Goal: Information Seeking & Learning: Learn about a topic

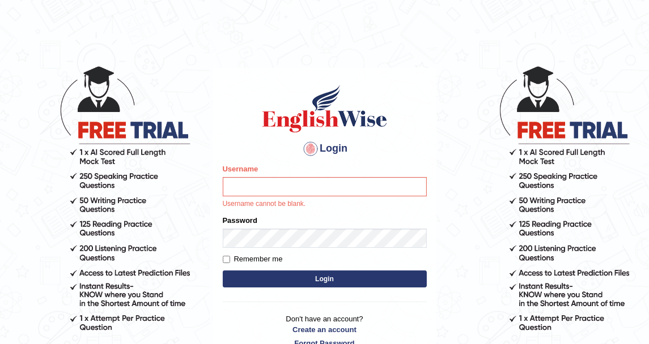
click at [291, 193] on input "Username" at bounding box center [325, 186] width 204 height 19
type input "DishaEw"
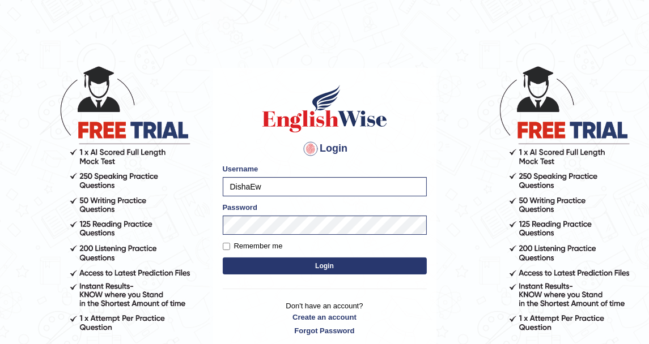
click at [182, 206] on body "Login Please fix the following errors: Username DishaEw Password Remember me Lo…" at bounding box center [324, 204] width 649 height 344
click at [288, 272] on button "Login" at bounding box center [325, 266] width 204 height 17
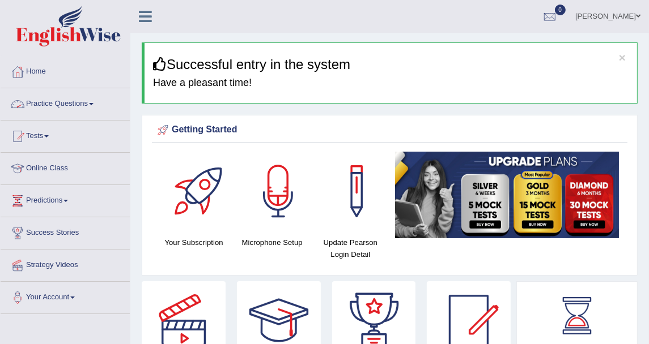
click at [47, 93] on link "Practice Questions" at bounding box center [65, 102] width 129 height 28
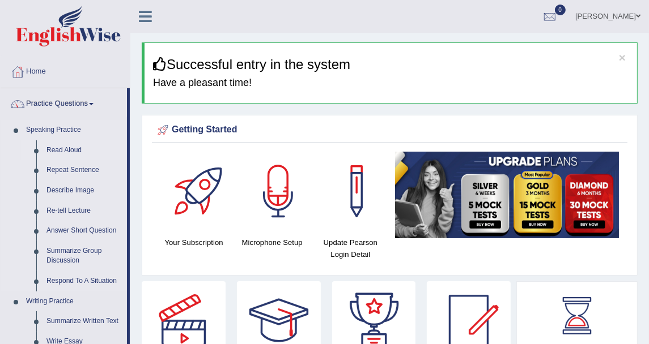
click at [63, 143] on link "Read Aloud" at bounding box center [84, 150] width 86 height 20
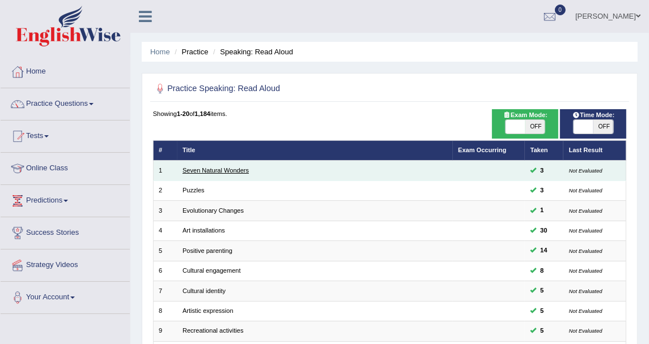
click at [207, 168] on link "Seven Natural Wonders" at bounding box center [215, 170] width 66 height 7
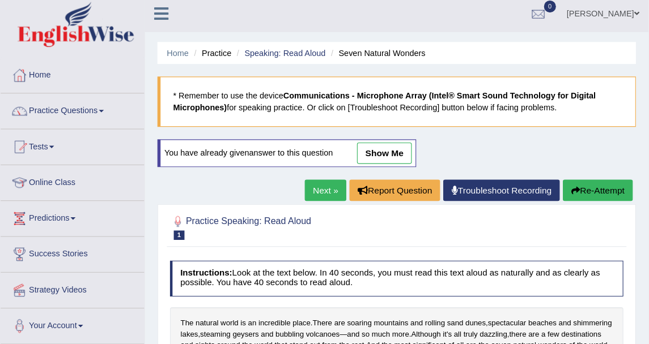
scroll to position [4, 0]
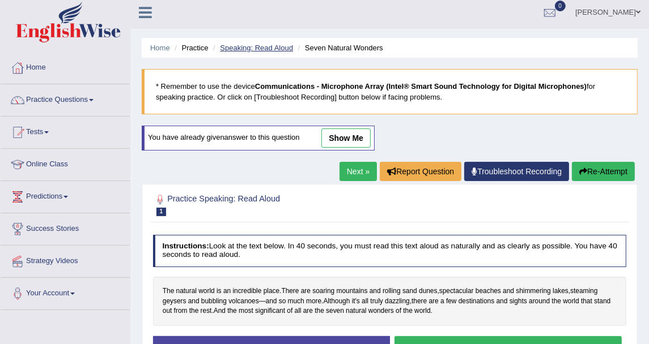
drag, startPoint x: 504, startPoint y: 0, endPoint x: 234, endPoint y: 49, distance: 274.0
click at [234, 49] on link "Speaking: Read Aloud" at bounding box center [256, 48] width 73 height 8
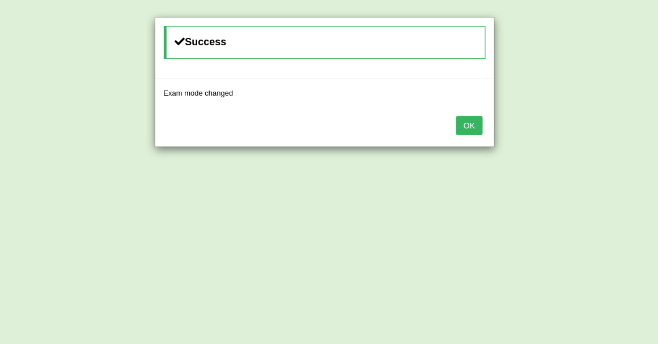
click at [472, 127] on button "OK" at bounding box center [469, 125] width 26 height 19
click at [466, 119] on button "OK" at bounding box center [469, 125] width 26 height 19
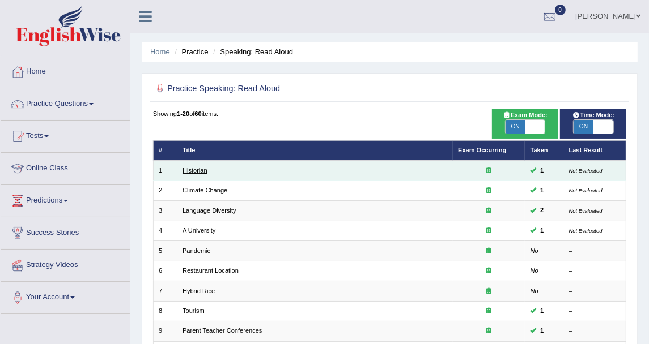
click at [204, 168] on link "Historian" at bounding box center [194, 170] width 25 height 7
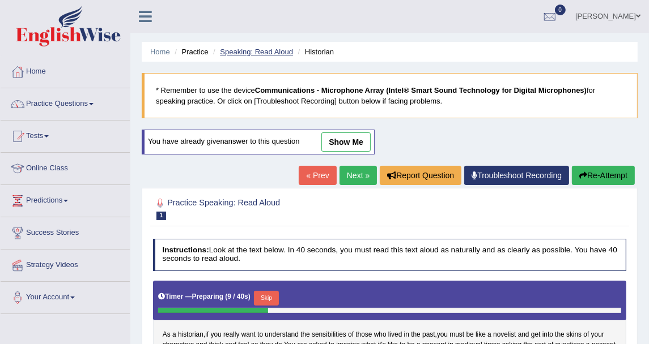
click at [251, 52] on link "Speaking: Read Aloud" at bounding box center [256, 52] width 73 height 8
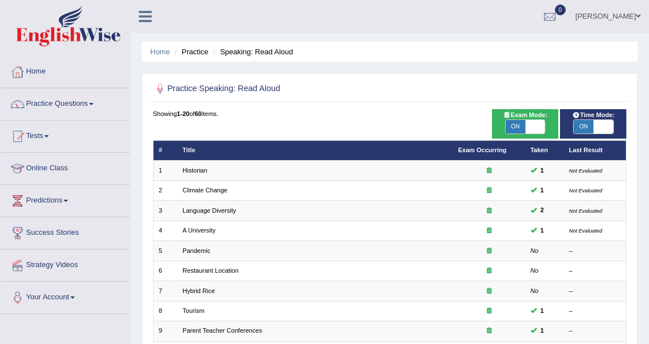
click at [538, 122] on span at bounding box center [535, 127] width 20 height 14
checkbox input "false"
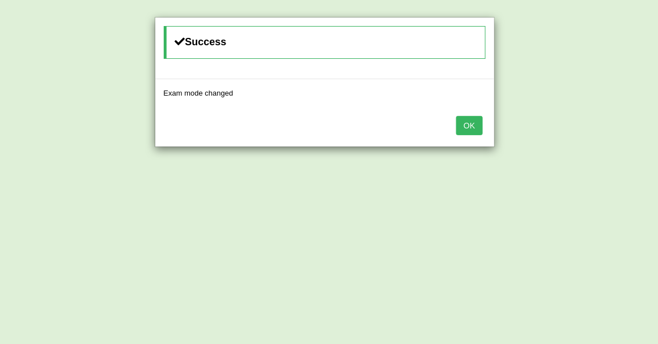
click at [467, 124] on button "OK" at bounding box center [469, 125] width 26 height 19
click at [477, 117] on button "OK" at bounding box center [469, 125] width 26 height 19
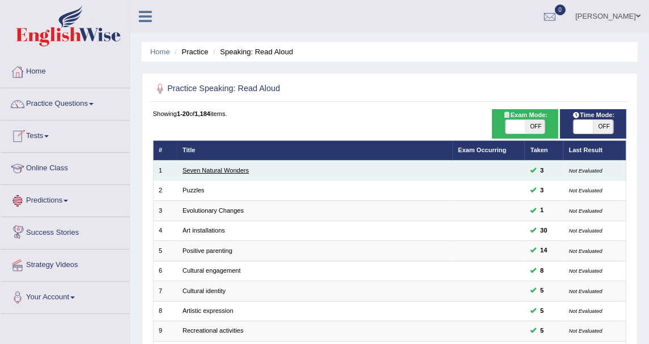
click at [225, 172] on link "Seven Natural Wonders" at bounding box center [215, 170] width 66 height 7
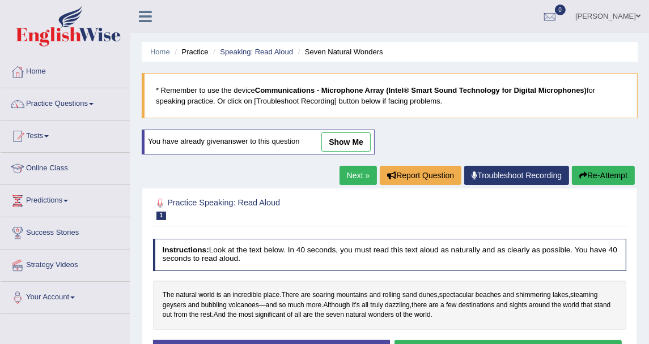
click at [346, 143] on link "show me" at bounding box center [345, 142] width 49 height 19
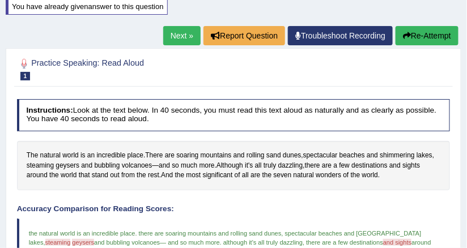
scroll to position [143, 0]
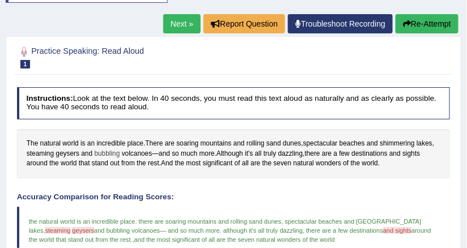
click at [111, 153] on span "bubbling" at bounding box center [107, 154] width 25 height 10
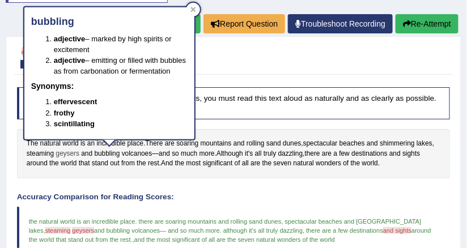
click at [75, 155] on span "geysers" at bounding box center [68, 154] width 24 height 10
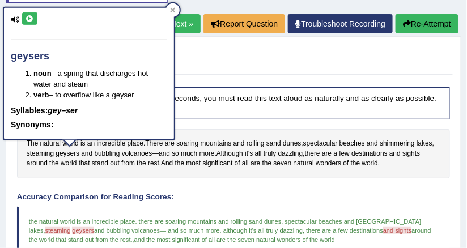
click at [33, 17] on icon at bounding box center [29, 18] width 8 height 7
click at [18, 20] on icon at bounding box center [15, 19] width 9 height 7
click at [175, 10] on icon at bounding box center [173, 10] width 6 height 6
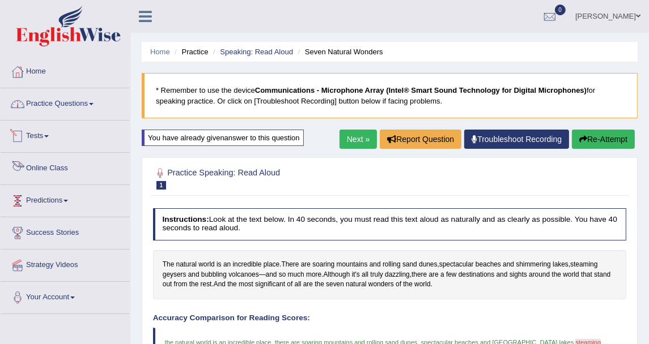
scroll to position [63, 0]
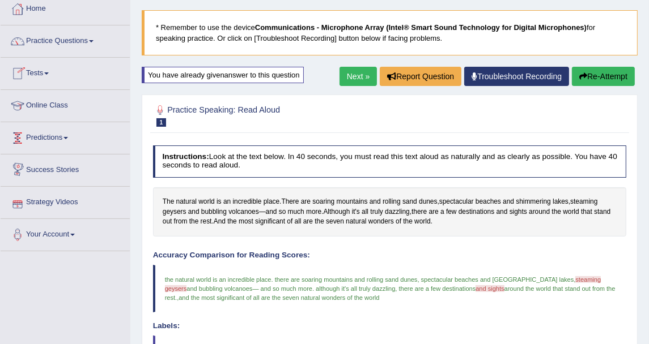
click at [55, 133] on link "Predictions" at bounding box center [65, 136] width 129 height 28
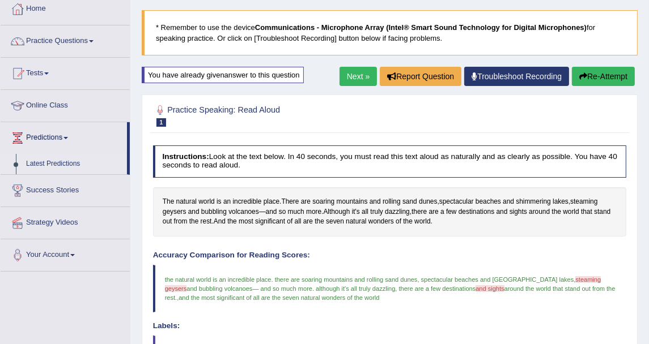
click at [42, 159] on link "Latest Predictions" at bounding box center [74, 164] width 106 height 20
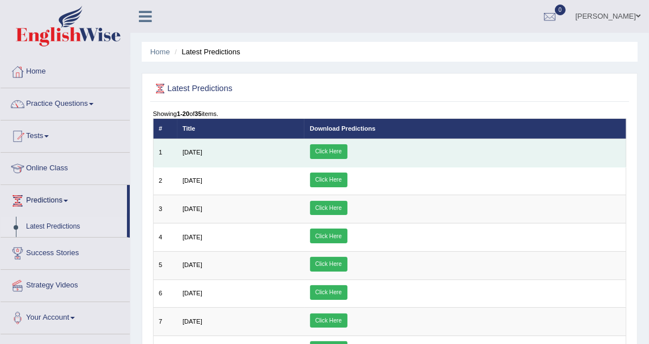
click at [347, 148] on link "Click Here" at bounding box center [328, 151] width 37 height 15
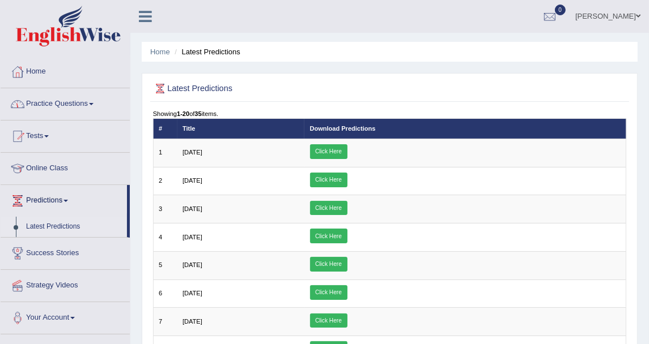
click at [74, 100] on link "Practice Questions" at bounding box center [65, 102] width 129 height 28
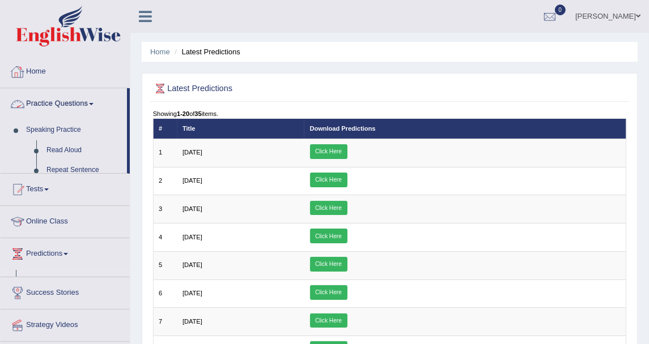
click at [26, 54] on div at bounding box center [65, 28] width 130 height 56
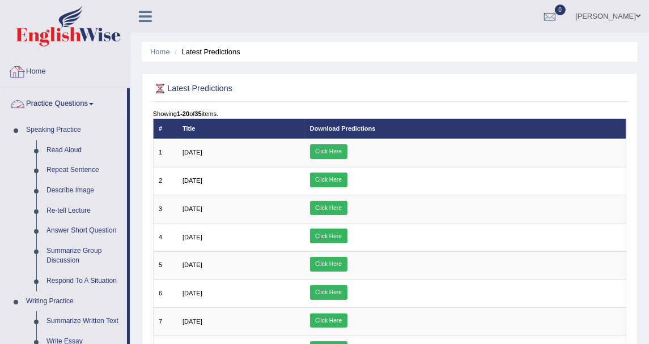
click at [44, 77] on link "Home" at bounding box center [65, 70] width 129 height 28
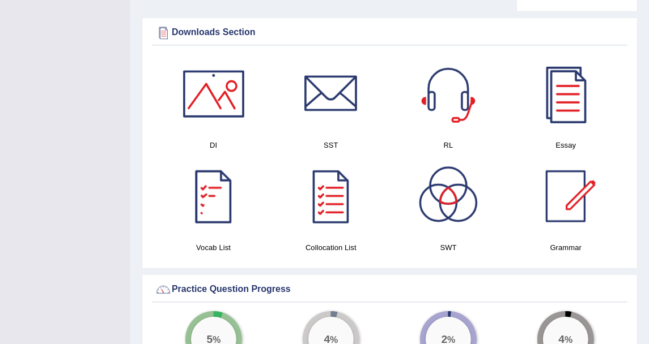
click at [191, 177] on div at bounding box center [213, 196] width 79 height 79
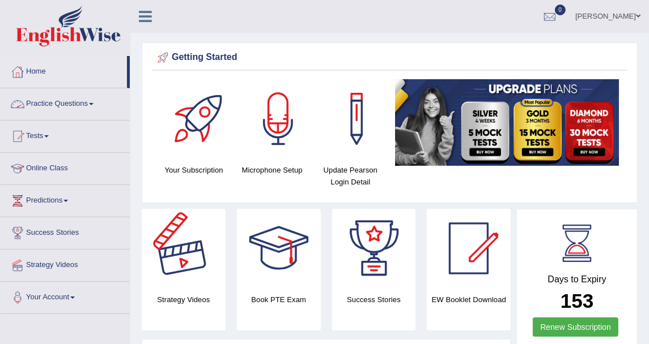
click at [71, 99] on link "Practice Questions" at bounding box center [65, 102] width 129 height 28
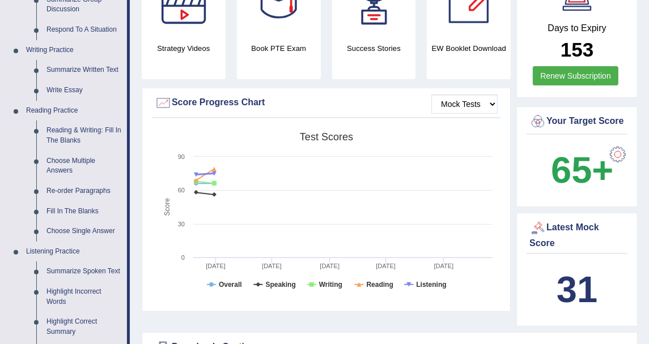
scroll to position [441, 0]
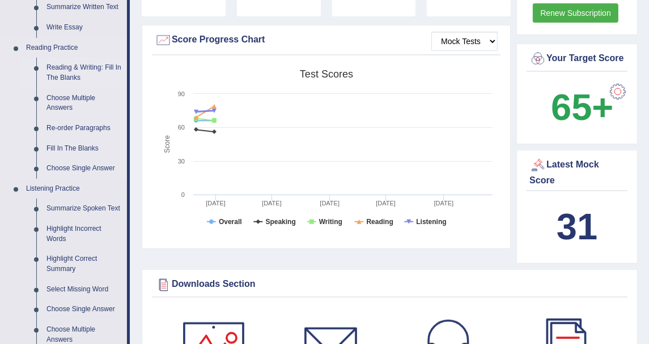
click at [78, 75] on link "Reading & Writing: Fill In The Blanks" at bounding box center [84, 73] width 86 height 30
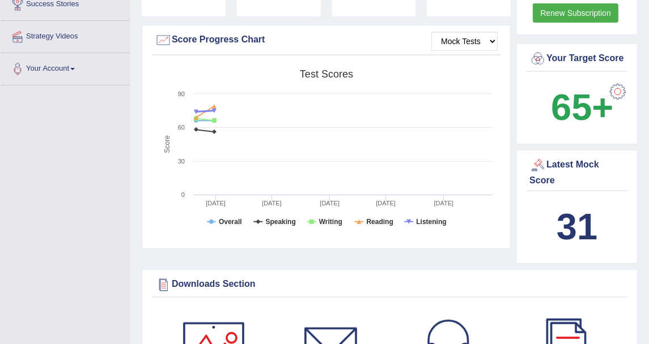
scroll to position [141, 0]
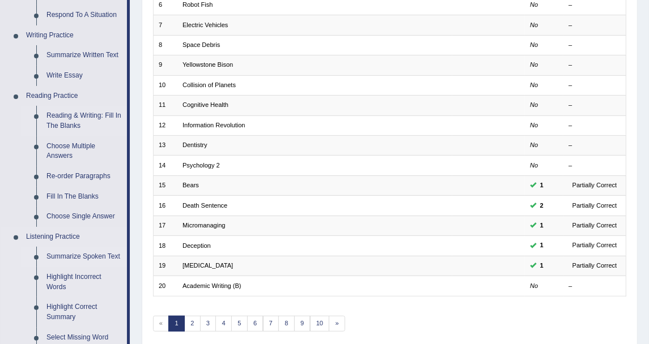
scroll to position [251, 0]
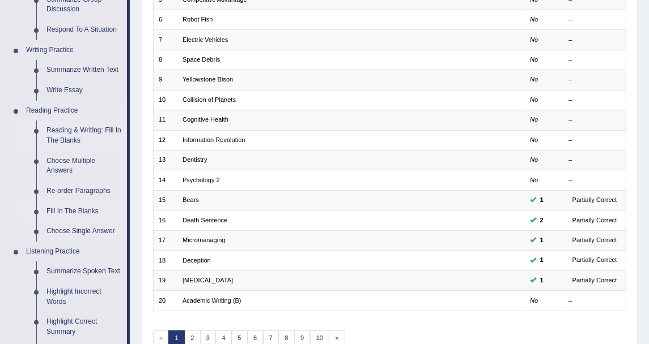
click at [84, 210] on link "Fill In The Blanks" at bounding box center [84, 212] width 86 height 20
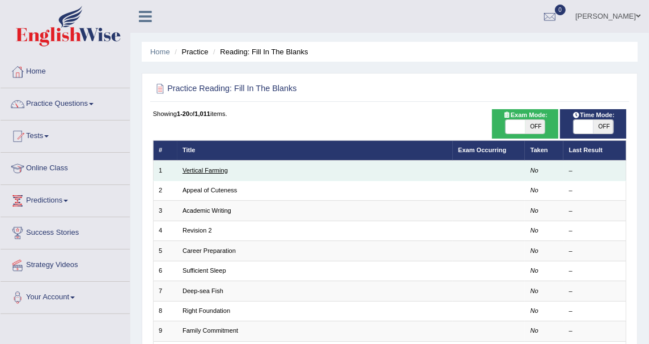
click at [186, 170] on link "Vertical Farming" at bounding box center [204, 170] width 45 height 7
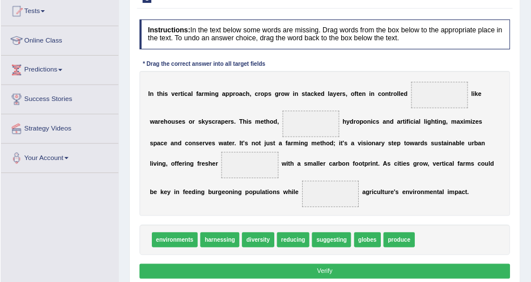
scroll to position [124, 0]
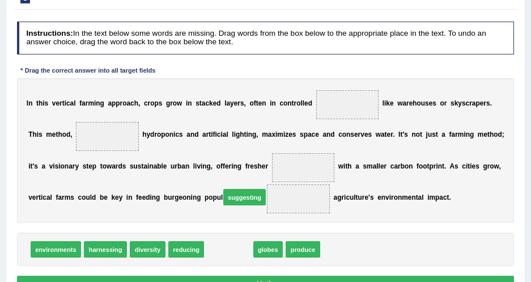
drag, startPoint x: 221, startPoint y: 246, endPoint x: 240, endPoint y: 185, distance: 64.0
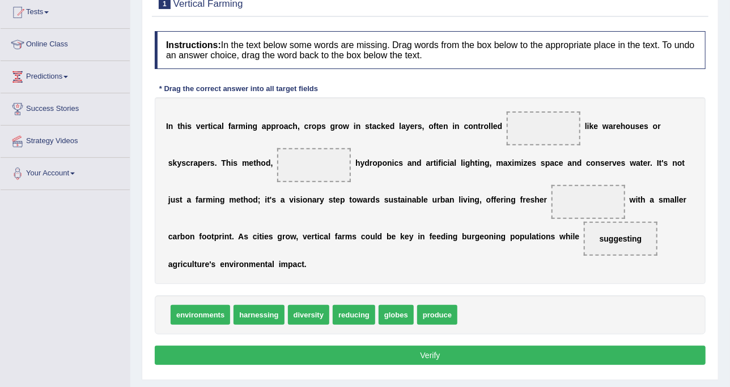
drag, startPoint x: 453, startPoint y: 2, endPoint x: 410, endPoint y: 97, distance: 104.4
click at [410, 97] on div "I n t h i s v e r t i c a l f a r m i n g a p p r o a c h , c r o p s g r o w i…" at bounding box center [430, 190] width 551 height 187
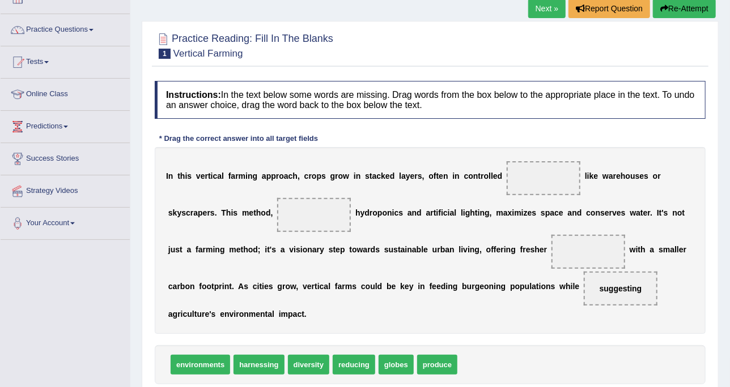
scroll to position [0, 0]
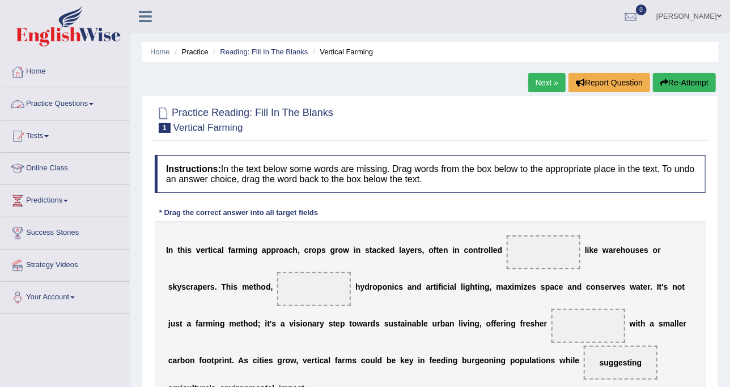
click at [88, 110] on link "Practice Questions" at bounding box center [65, 102] width 129 height 28
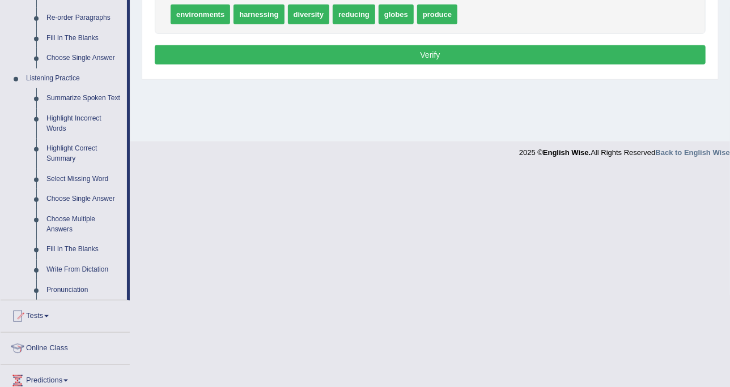
scroll to position [496, 0]
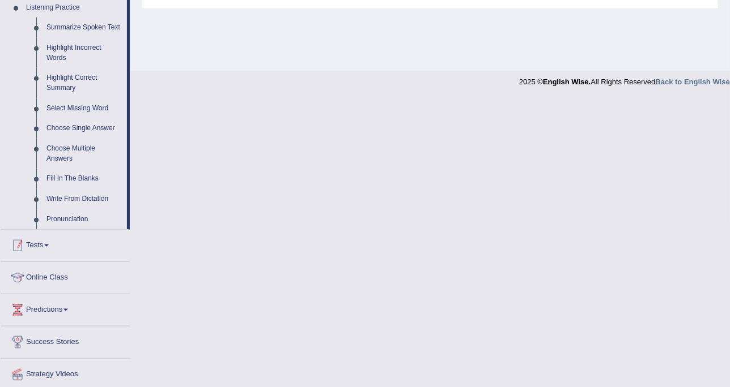
click at [41, 245] on link "Tests" at bounding box center [65, 244] width 129 height 28
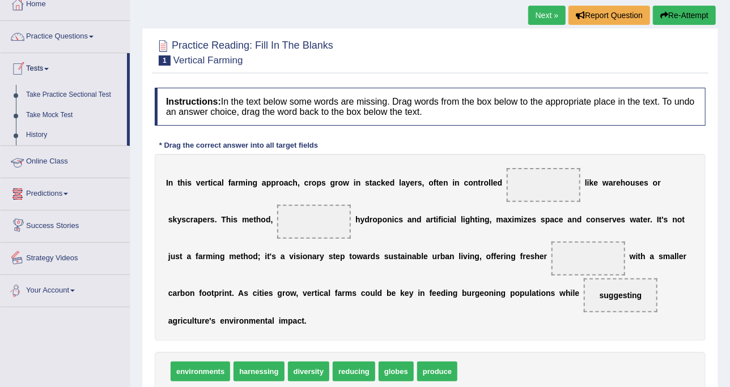
scroll to position [0, 0]
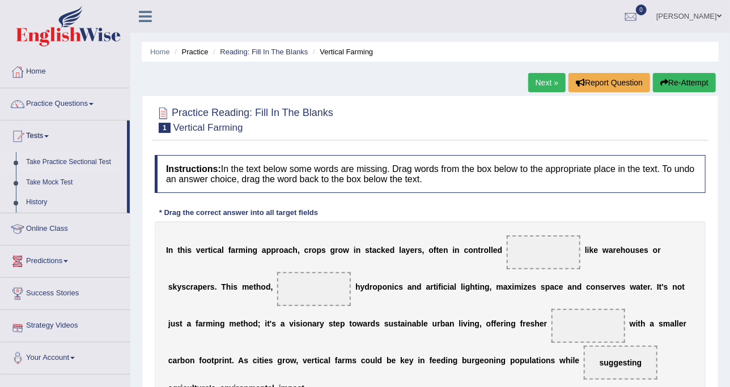
click at [73, 158] on link "Take Practice Sectional Test" at bounding box center [74, 162] width 106 height 20
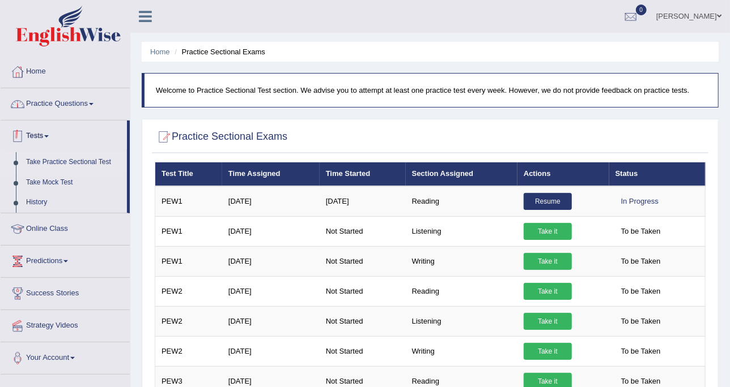
click at [86, 97] on link "Practice Questions" at bounding box center [65, 102] width 129 height 28
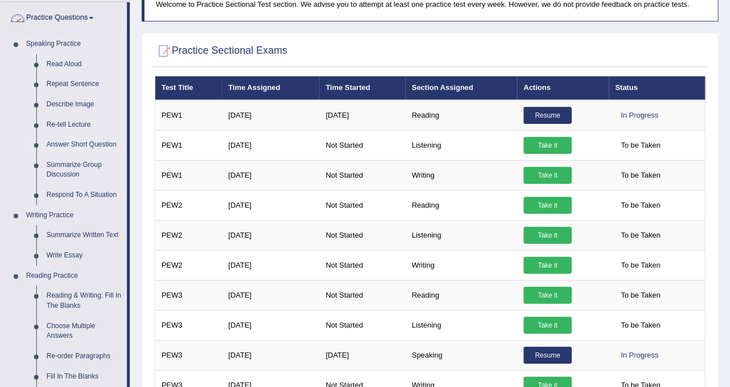
scroll to position [142, 0]
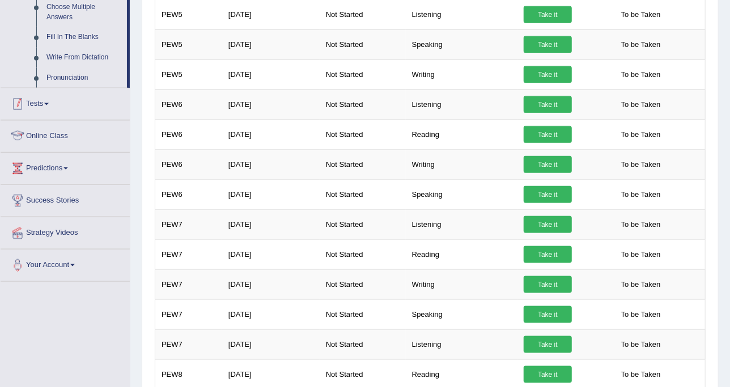
click at [52, 111] on link "Tests" at bounding box center [65, 102] width 129 height 28
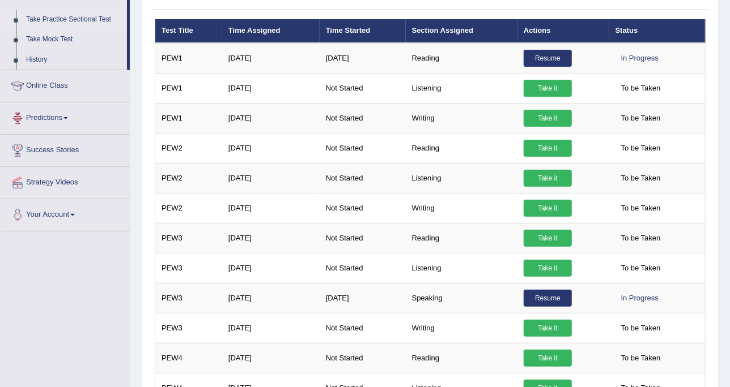
scroll to position [139, 0]
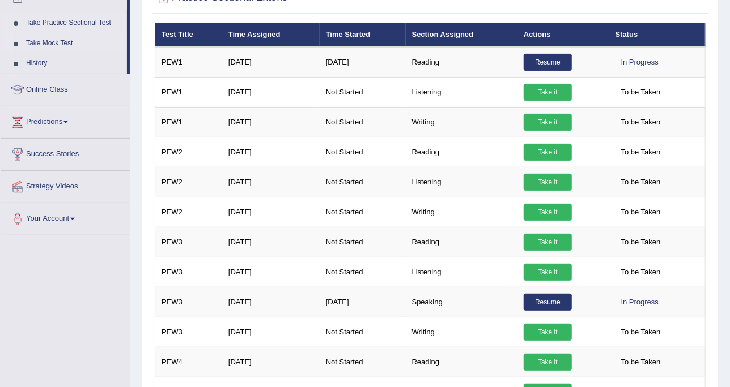
click at [63, 46] on link "Take Mock Test" at bounding box center [74, 43] width 106 height 20
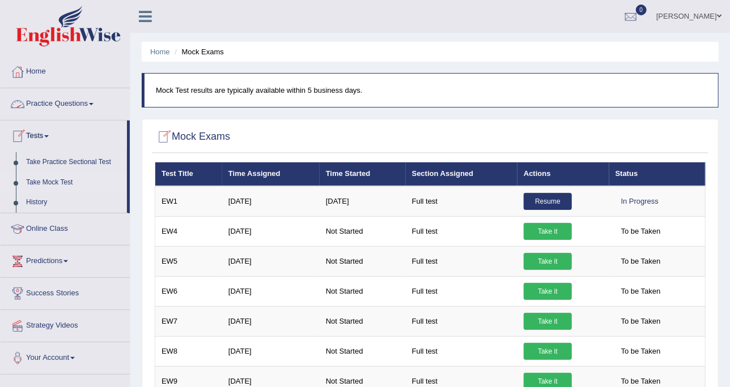
click at [52, 96] on link "Practice Questions" at bounding box center [65, 102] width 129 height 28
